Goal: Task Accomplishment & Management: Manage account settings

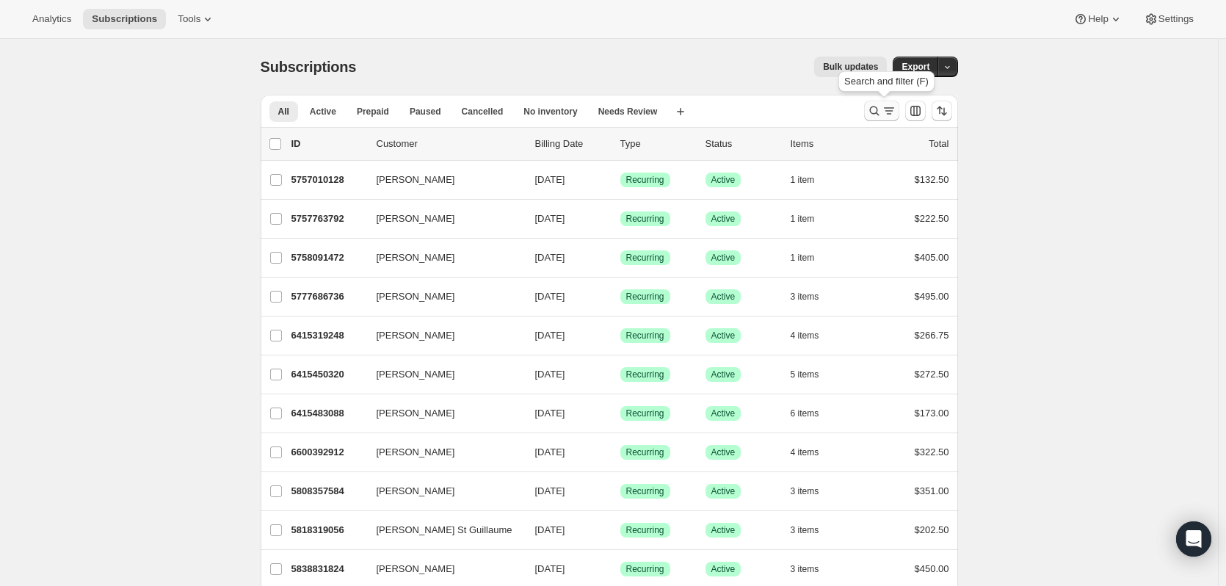
click at [874, 115] on icon "Search and filter results" at bounding box center [874, 110] width 15 height 15
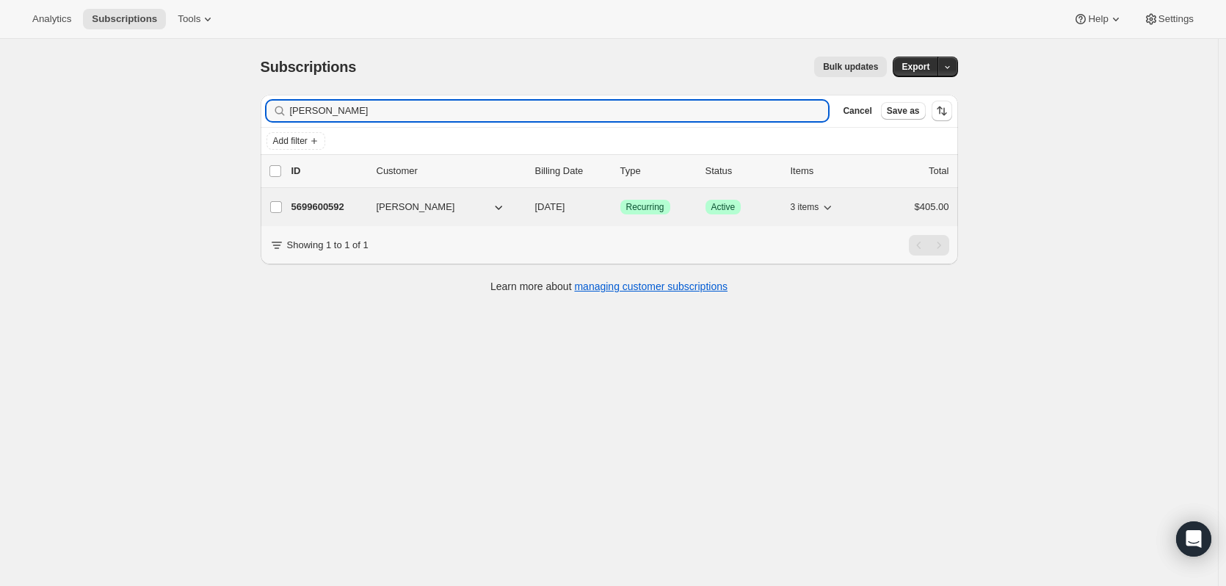
type input "[PERSON_NAME]"
click at [342, 205] on p "5699600592" at bounding box center [327, 207] width 73 height 15
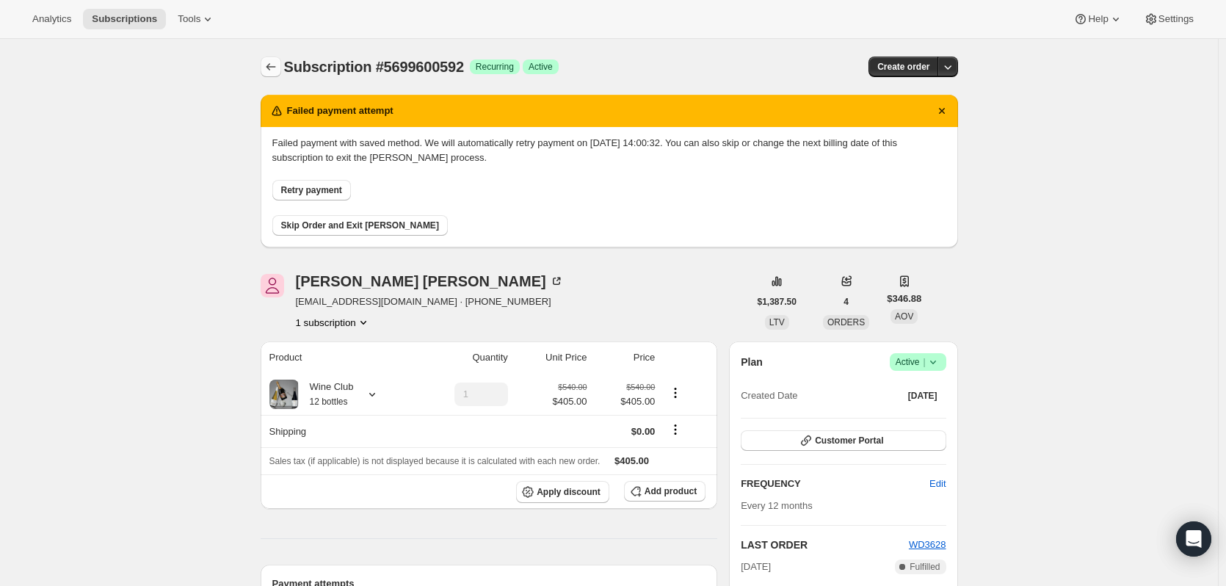
click at [277, 68] on icon "Subscriptions" at bounding box center [270, 66] width 15 height 15
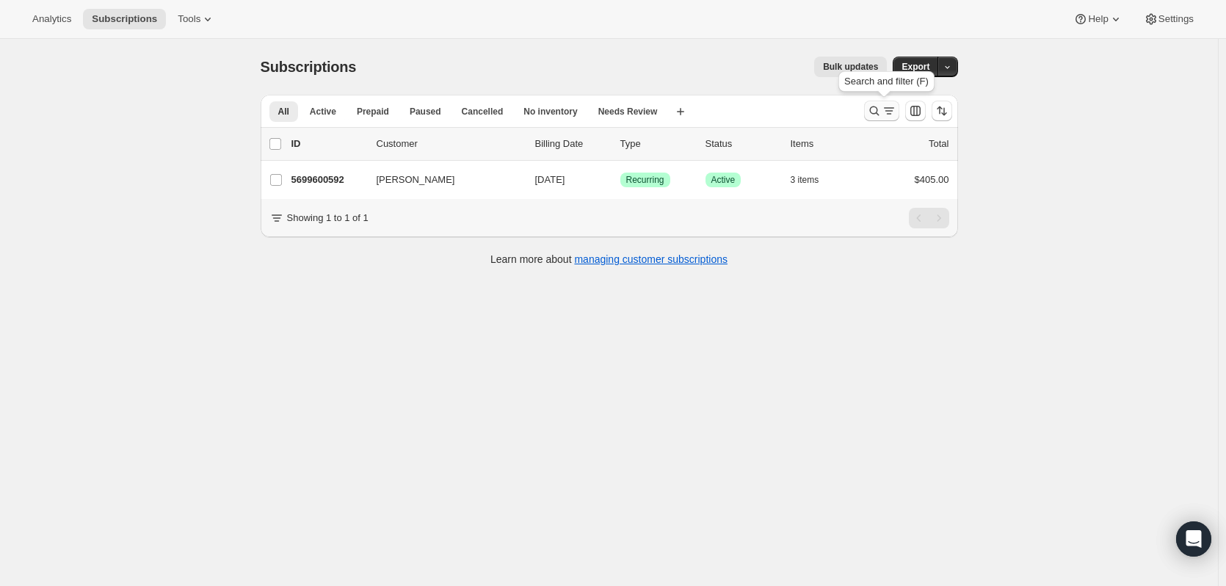
click at [881, 109] on icon "Search and filter results" at bounding box center [874, 110] width 15 height 15
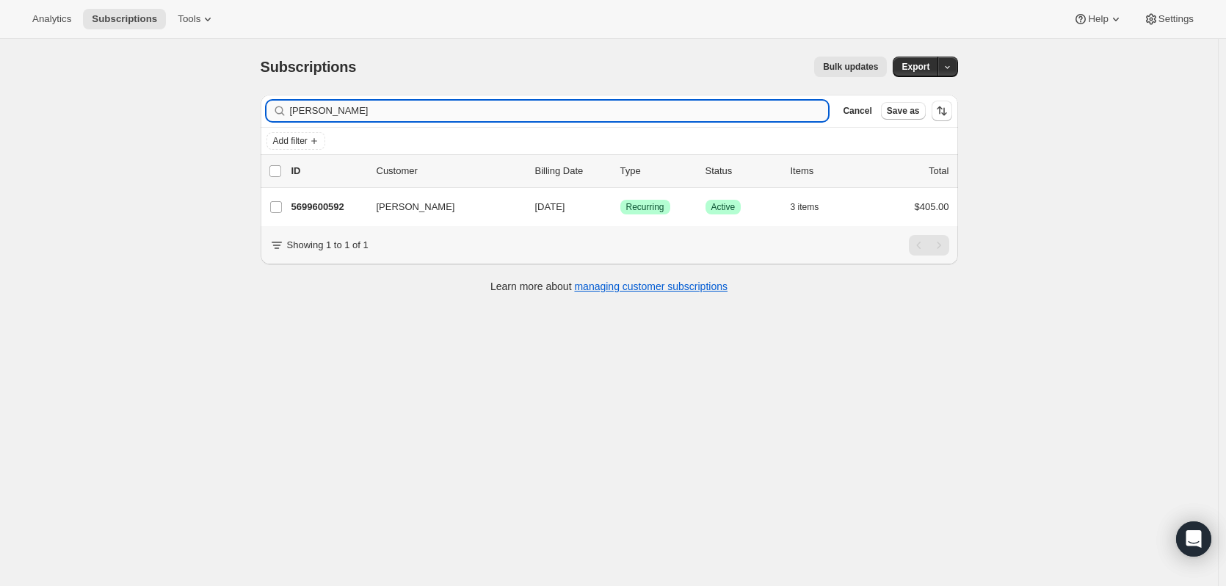
click at [440, 114] on input "[PERSON_NAME]" at bounding box center [559, 111] width 539 height 21
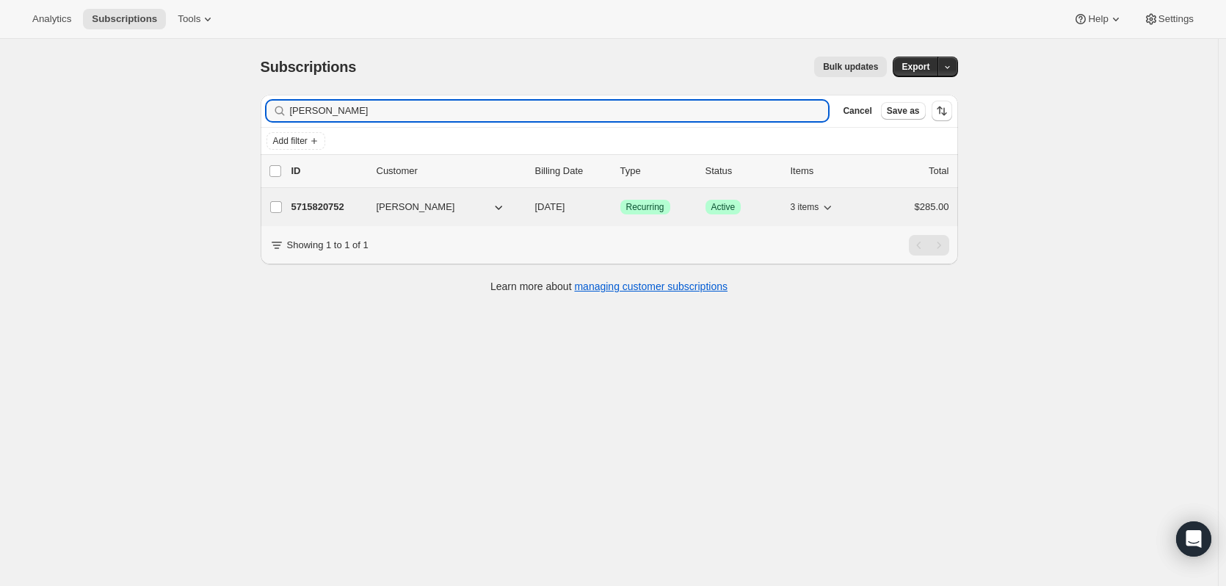
type input "[PERSON_NAME]"
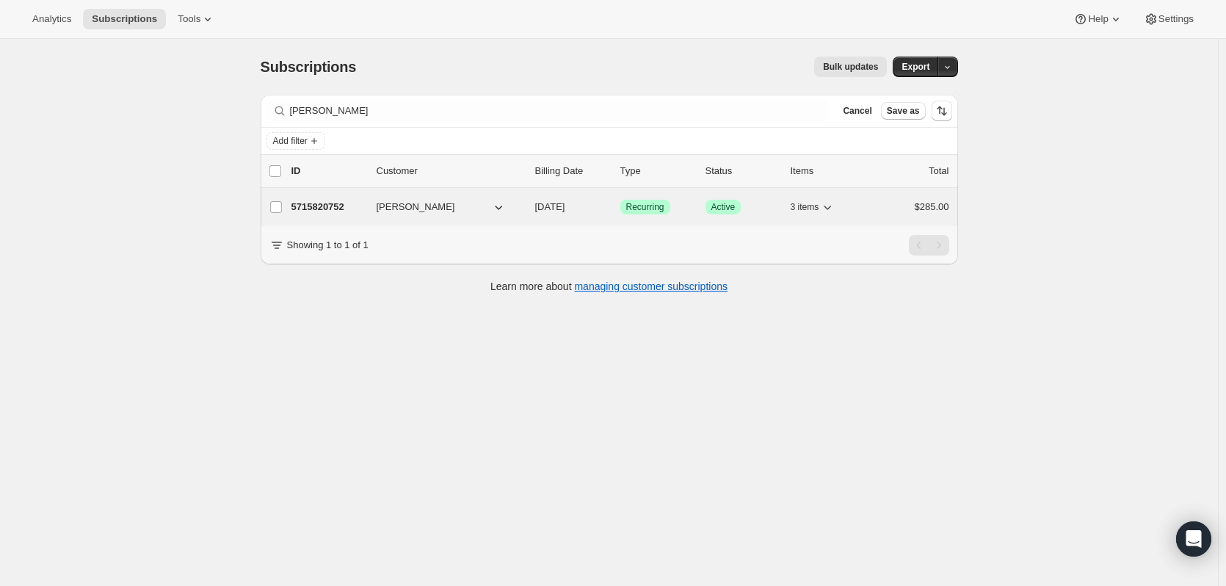
click at [337, 204] on p "5715820752" at bounding box center [327, 207] width 73 height 15
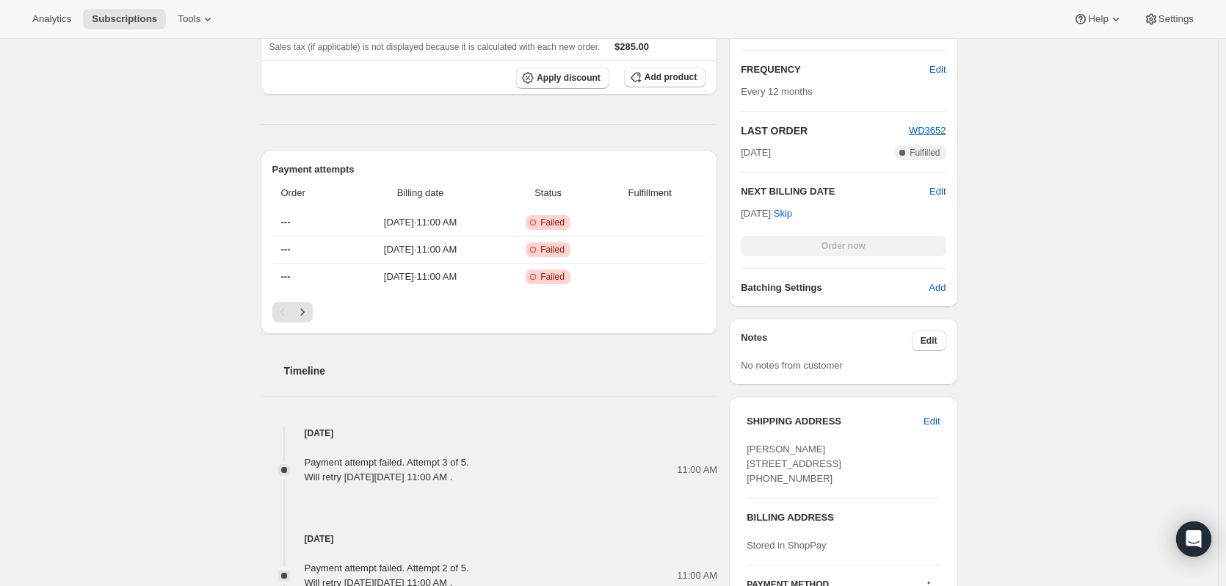
scroll to position [440, 0]
